Goal: Navigation & Orientation: Find specific page/section

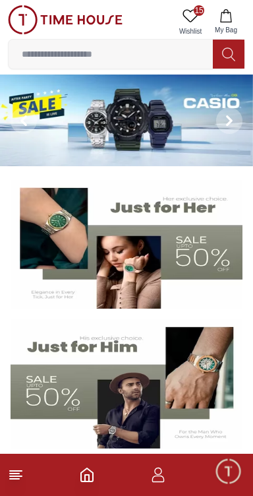
click at [193, 13] on icon at bounding box center [191, 16] width 16 height 16
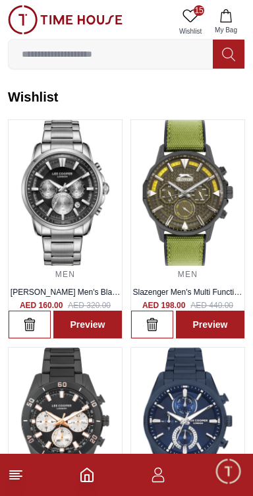
click at [23, 477] on icon at bounding box center [16, 475] width 16 height 16
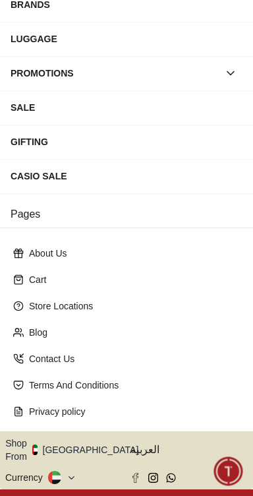
scroll to position [211, 0]
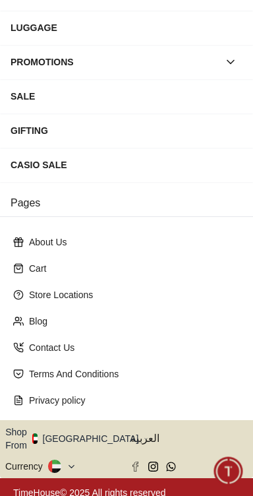
click at [92, 435] on button "Shop From [GEOGRAPHIC_DATA]" at bounding box center [76, 439] width 143 height 26
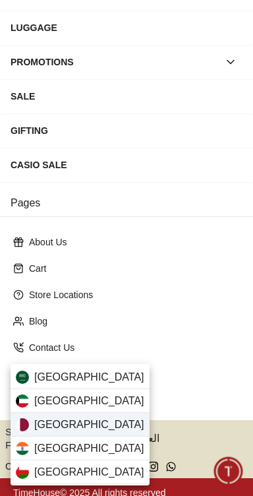
click at [100, 434] on div "[GEOGRAPHIC_DATA]" at bounding box center [80, 425] width 139 height 24
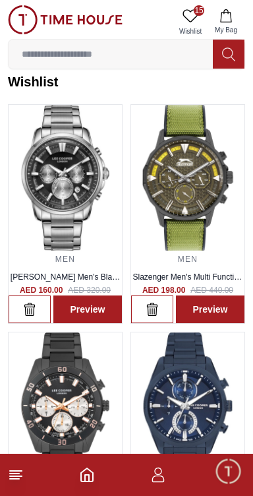
scroll to position [16, 0]
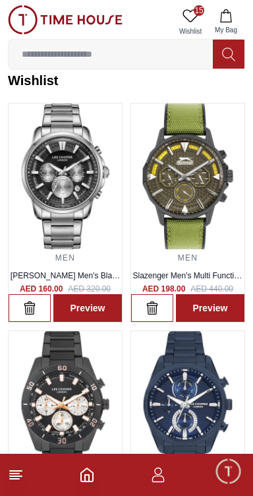
click at [20, 474] on icon at bounding box center [16, 475] width 16 height 16
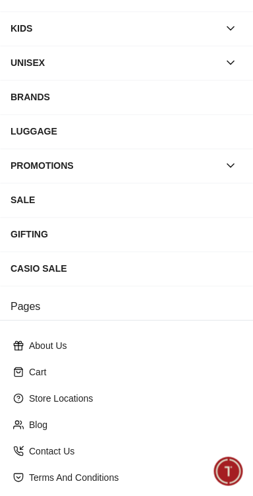
scroll to position [211, 0]
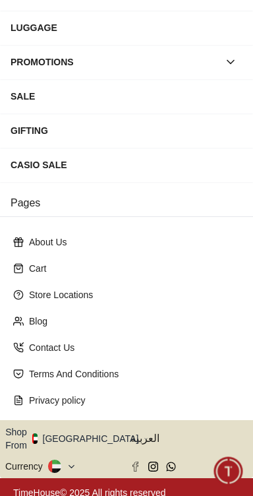
click at [144, 434] on icon "button" at bounding box center [146, 439] width 5 height 10
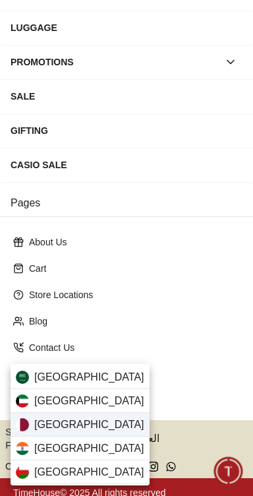
click at [99, 430] on div "[GEOGRAPHIC_DATA]" at bounding box center [80, 425] width 139 height 24
